Goal: Use online tool/utility: Use online tool/utility

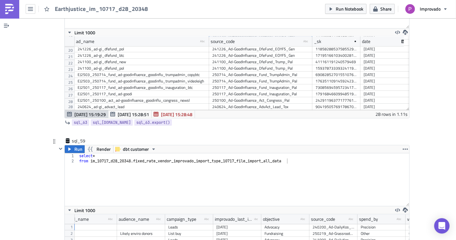
click at [227, 153] on div "select * from im_10717_d28_20348 . fixed_rate_vendor_improvado_import_type_1071…" at bounding box center [244, 184] width 332 height 63
click at [162, 153] on div "select * from im_10717_d28_20348 . fixed_rate_vendor_improvado_import_type_1071…" at bounding box center [244, 184] width 332 height 63
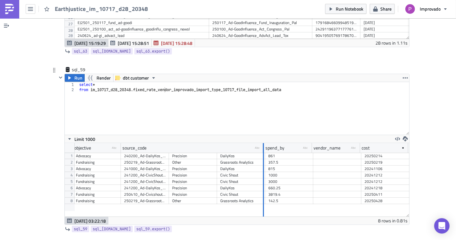
drag, startPoint x: 166, startPoint y: 118, endPoint x: 261, endPoint y: 132, distance: 96.0
click at [261, 143] on div "audience_name type-text Created with Sketch. campaign_type type-text Created wi…" at bounding box center [237, 179] width 345 height 73
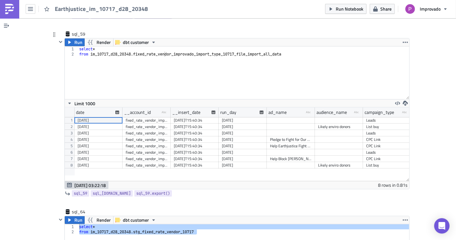
click at [295, 143] on div "Help Earthjustice Fight Back Against [PERSON_NAME]" at bounding box center [291, 146] width 42 height 6
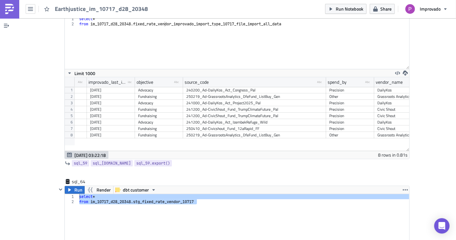
scroll to position [10764, 0]
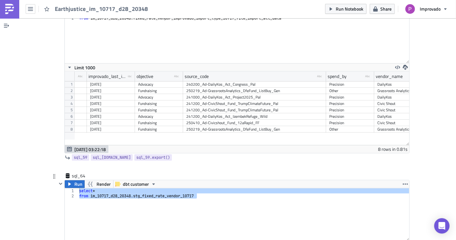
click at [197, 188] on div "select * from im_10717_d28_20348 . stg_fixed_rate_vendor_10717" at bounding box center [244, 214] width 332 height 53
type textarea "from im_10717_d28_20348.stg_fixed_rate_vendor_10717"
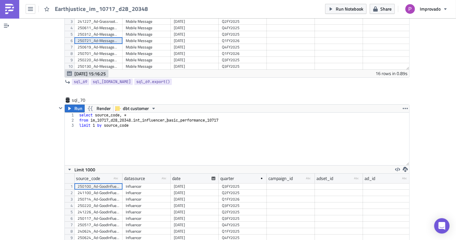
scroll to position [12196, 0]
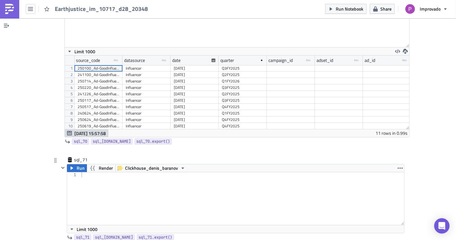
click at [142, 172] on div at bounding box center [242, 203] width 324 height 63
click at [141, 164] on span "Clickhouse_denis_baranov" at bounding box center [151, 168] width 53 height 8
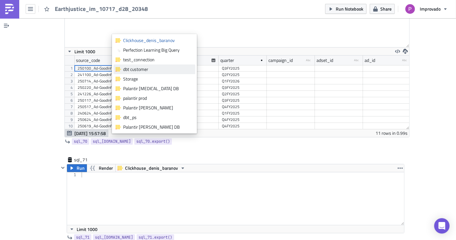
click at [137, 72] on div "dbt customer" at bounding box center [158, 69] width 70 height 6
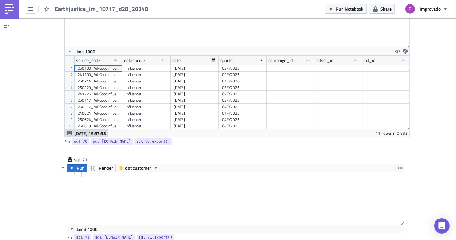
scroll to position [12161, 0]
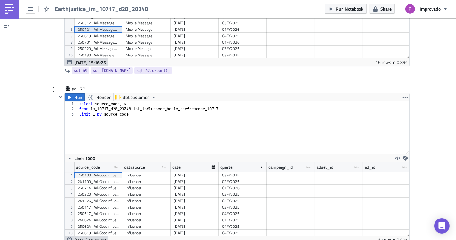
drag, startPoint x: 135, startPoint y: 85, endPoint x: 142, endPoint y: 83, distance: 7.2
click at [136, 101] on div "select source_code , * from im_10717_d28_20348 . int_influencer_basic_performan…" at bounding box center [244, 132] width 332 height 63
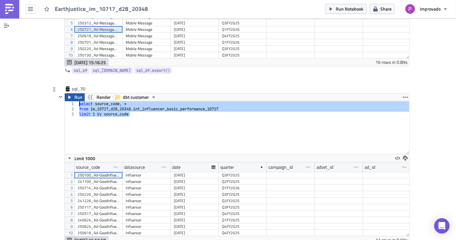
drag, startPoint x: 117, startPoint y: 80, endPoint x: 62, endPoint y: 65, distance: 56.8
click at [65, 93] on div "Run Render dbt customer limit 1 by source_code 1 2 3 select source_code , * fro…" at bounding box center [237, 168] width 345 height 151
type textarea "select source_code, * from im_10717_d28_[DOMAIN_NAME]_influencer_basic_performa…"
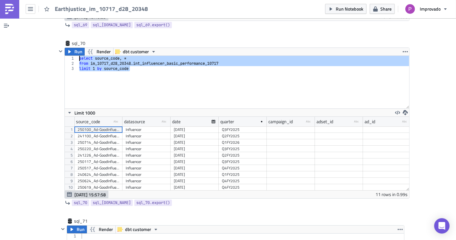
scroll to position [12232, 0]
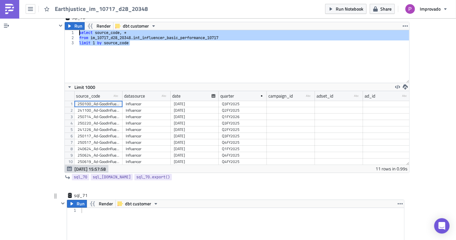
click at [119, 208] on div at bounding box center [242, 239] width 324 height 63
paste textarea "limit 1 by source_code"
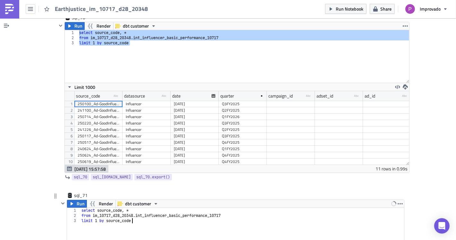
click at [165, 208] on div "select source_code , * from im_10717_d28_20348 . int_influencer_basic_performan…" at bounding box center [242, 239] width 324 height 63
type textarea "from im_10717_d28_[DOMAIN_NAME]_fixed_rate_vendor_basic_performance_10717"
click at [77, 200] on span "Run" at bounding box center [81, 204] width 8 height 8
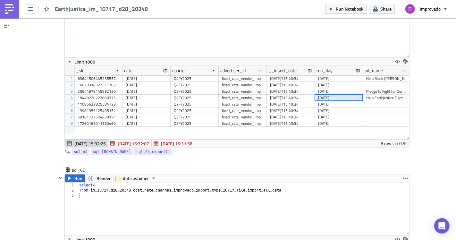
scroll to position [10840, 0]
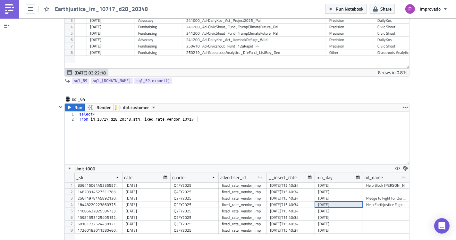
click at [134, 112] on div "select * from im_10717_d28_20348 . stg_fixed_rate_vendor_10717" at bounding box center [244, 143] width 332 height 63
click at [140, 112] on div "select * from im_10717_d28_20348 . stg_fixed_rate_vendor_10717" at bounding box center [244, 143] width 332 height 63
click at [187, 112] on div "select * from im_10717_d28_20348 . stg_fixed_rate_vendor_10717" at bounding box center [244, 143] width 332 height 63
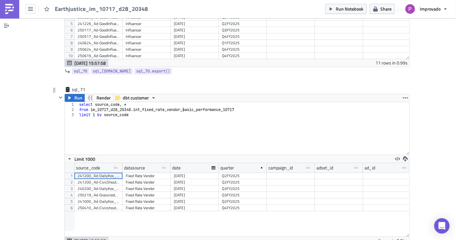
scroll to position [12374, 0]
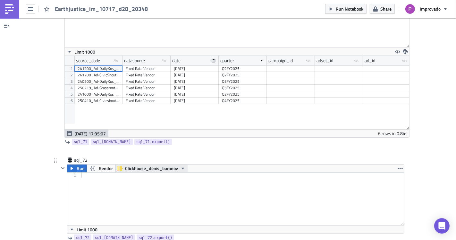
click at [134, 165] on span "Clickhouse_denis_baranov" at bounding box center [151, 169] width 53 height 8
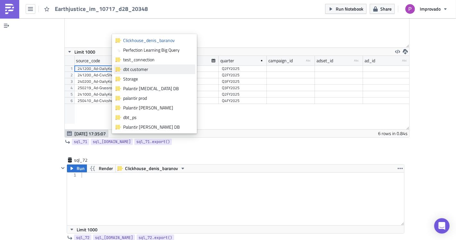
click at [136, 67] on div "dbt customer" at bounding box center [158, 69] width 70 height 6
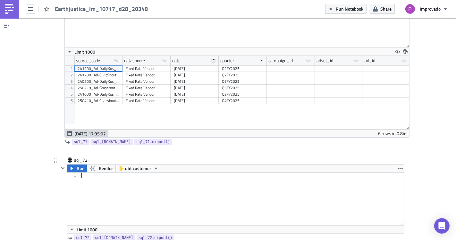
click at [117, 173] on div at bounding box center [242, 204] width 324 height 63
type textarea "select columns('objective')"
paste textarea "int_facebook_basic_performance_10717"
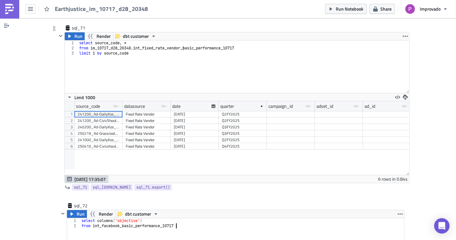
scroll to position [12374, 0]
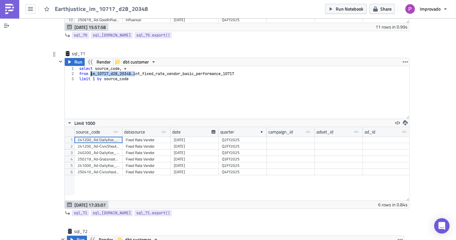
drag, startPoint x: 131, startPoint y: 43, endPoint x: 89, endPoint y: 42, distance: 42.1
click at [89, 66] on div "select source_code , * from im_10717_d28_20348 . int_fixed_rate_vendor_basic_pe…" at bounding box center [244, 97] width 332 height 63
paste textarea "m_10717_d28_20348.i"
type textarea "from im_10717_d28_[DOMAIN_NAME]_facebook_basic_performance_10717"
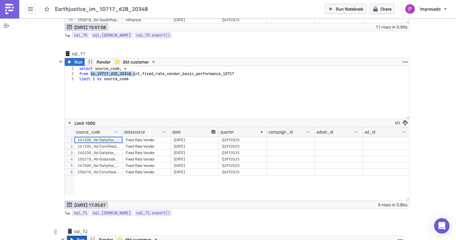
click at [77, 236] on span "Run" at bounding box center [81, 240] width 8 height 8
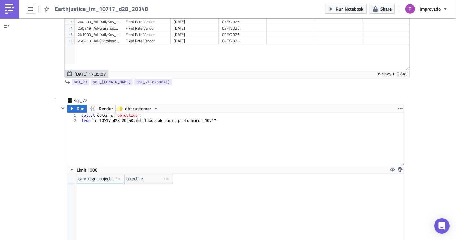
scroll to position [1578, 0]
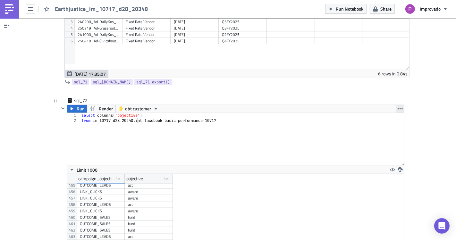
click at [399, 106] on icon "button" at bounding box center [400, 108] width 5 height 5
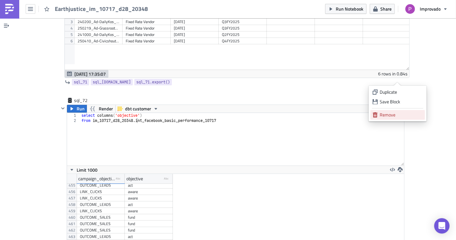
click at [389, 113] on div "Remove" at bounding box center [401, 115] width 43 height 6
